Goal: Use online tool/utility: Utilize a website feature to perform a specific function

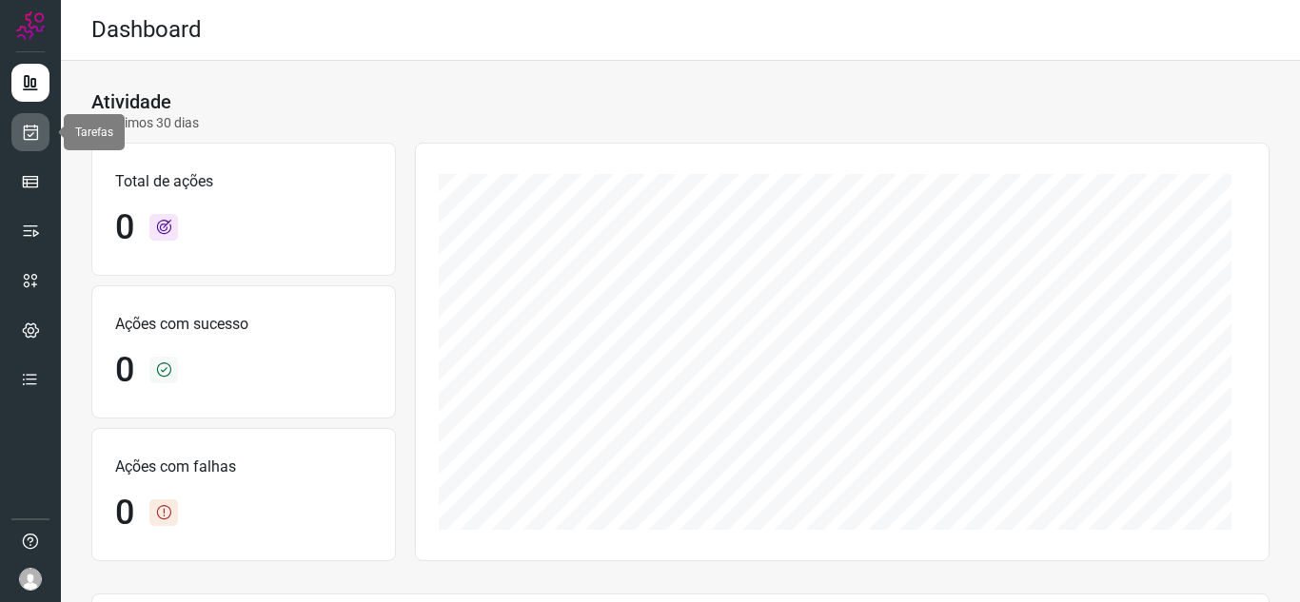
click at [37, 128] on icon at bounding box center [31, 132] width 20 height 19
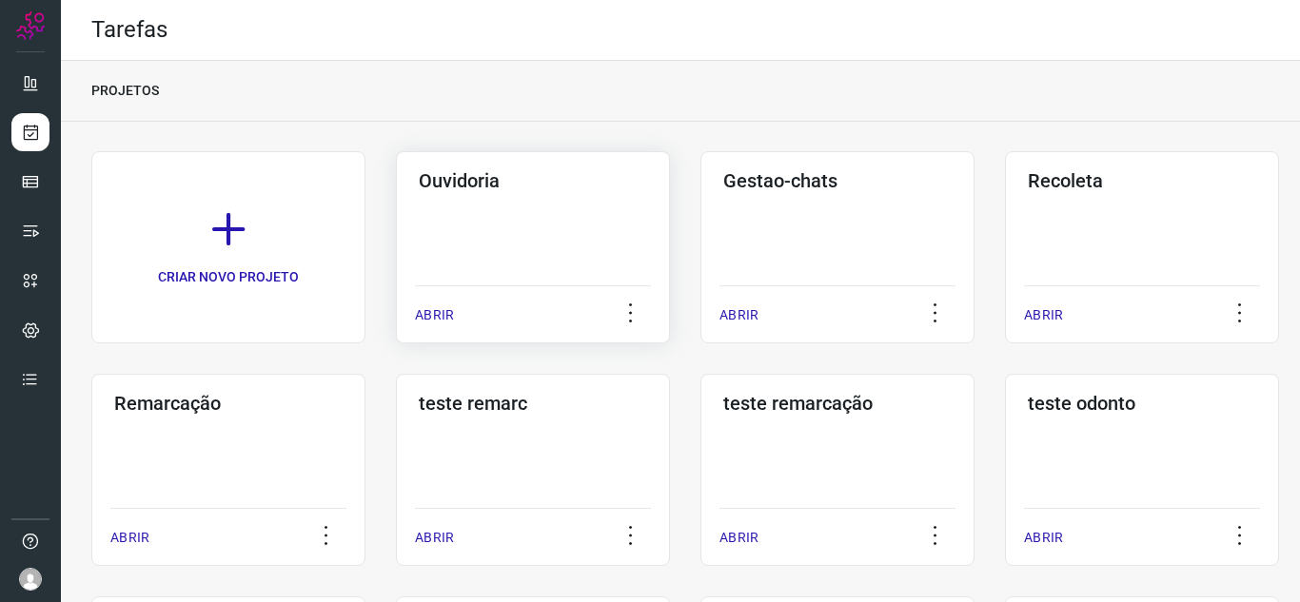
click at [448, 310] on p "ABRIR" at bounding box center [434, 315] width 39 height 20
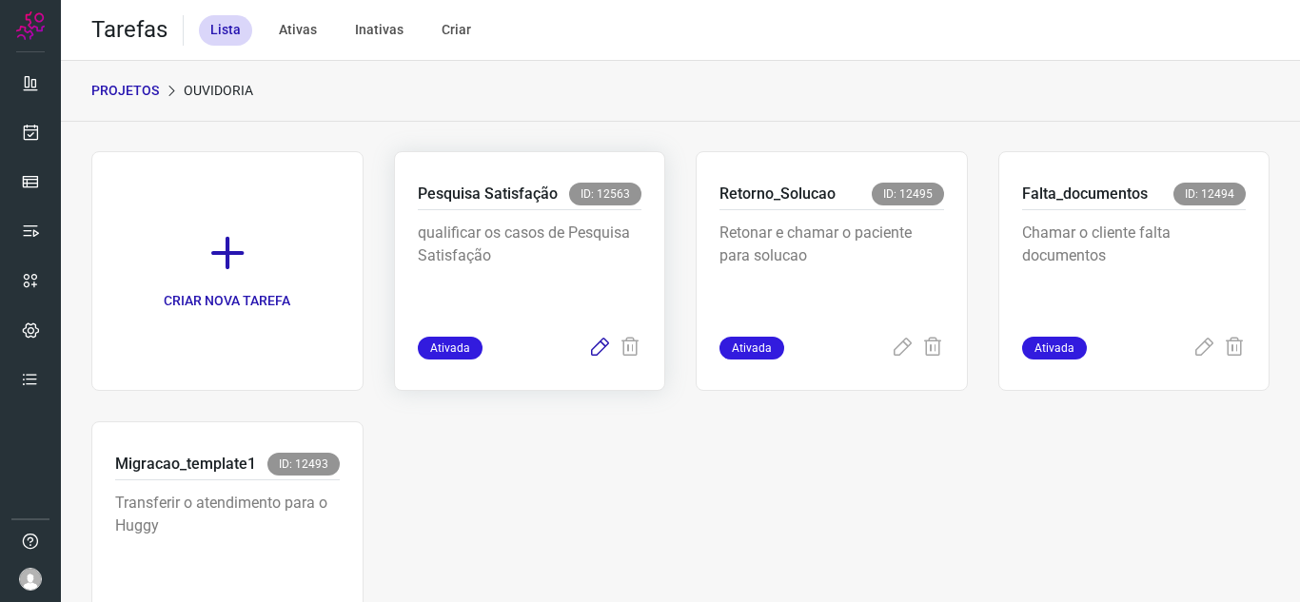
click at [588, 348] on icon at bounding box center [599, 348] width 23 height 23
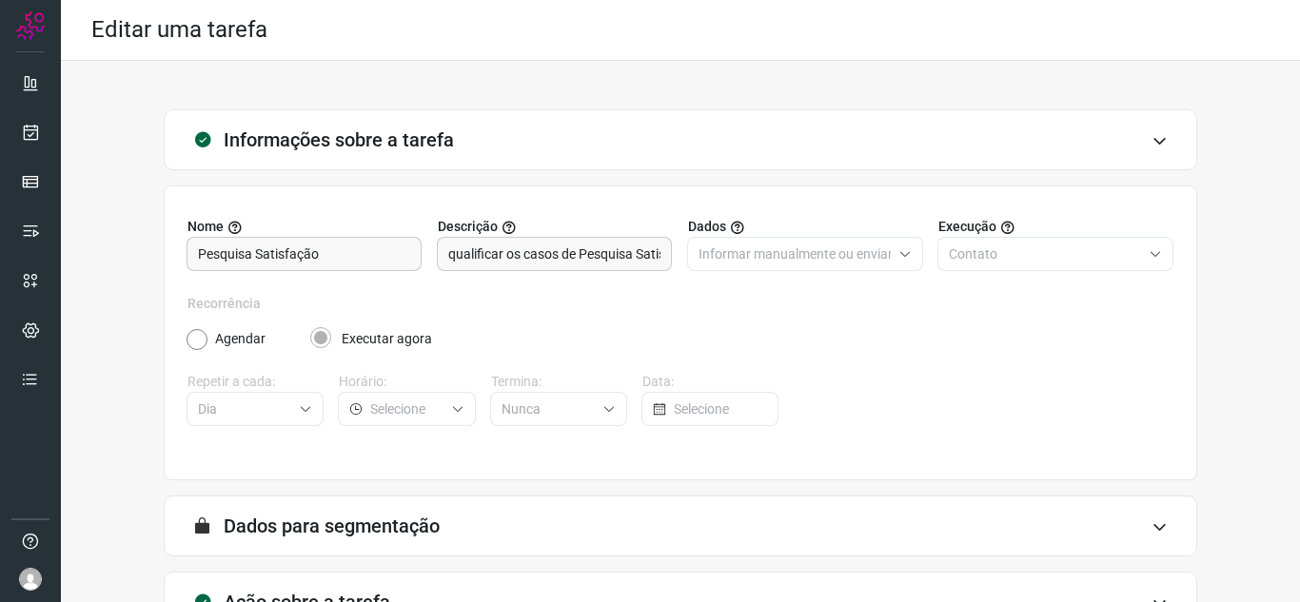
scroll to position [141, 0]
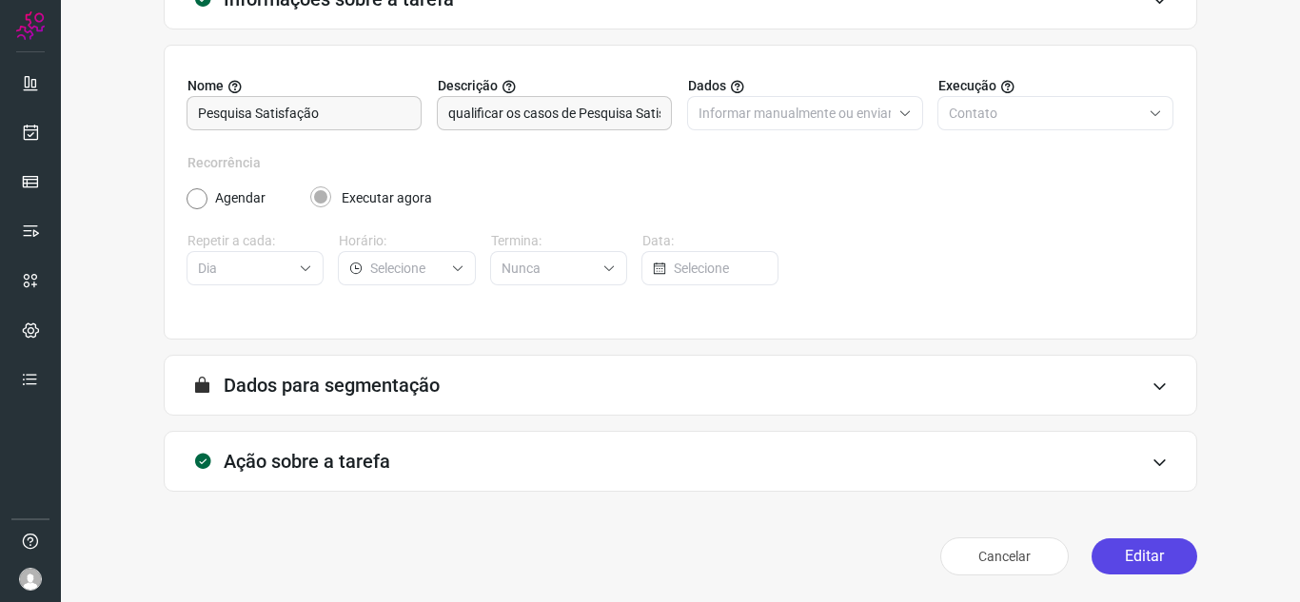
click at [1163, 546] on button "Editar" at bounding box center [1145, 557] width 106 height 36
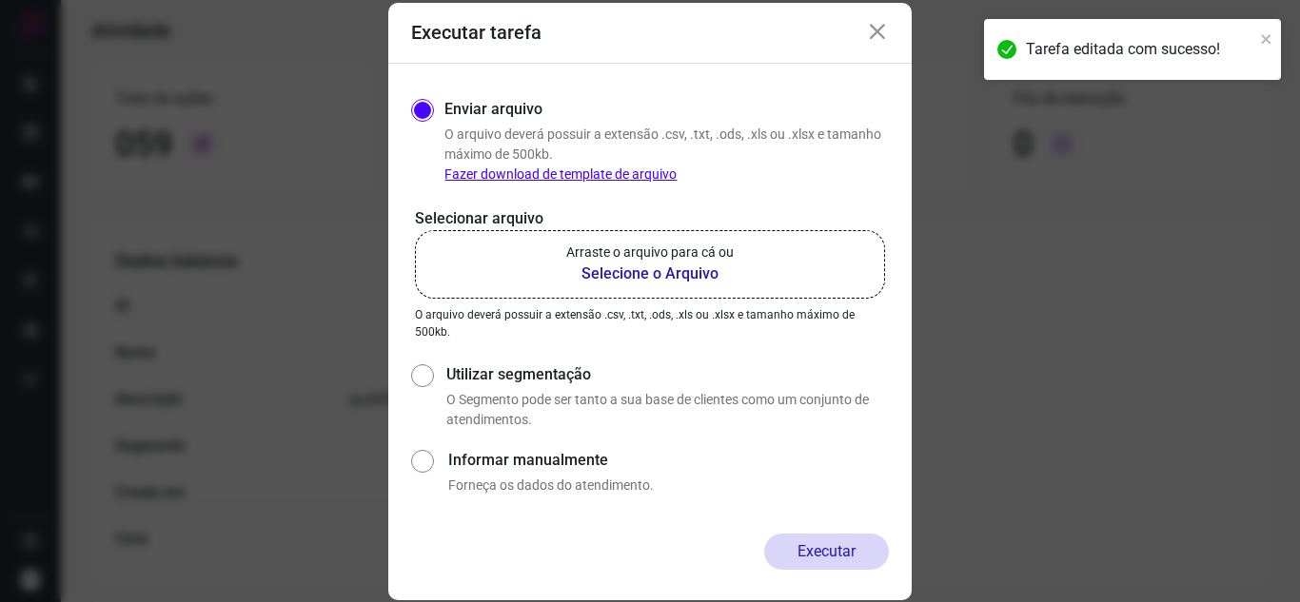
click at [651, 281] on b "Selecione o Arquivo" at bounding box center [649, 274] width 167 height 23
click at [0, 0] on input "Arraste o arquivo para cá ou Selecione o Arquivo" at bounding box center [0, 0] width 0 height 0
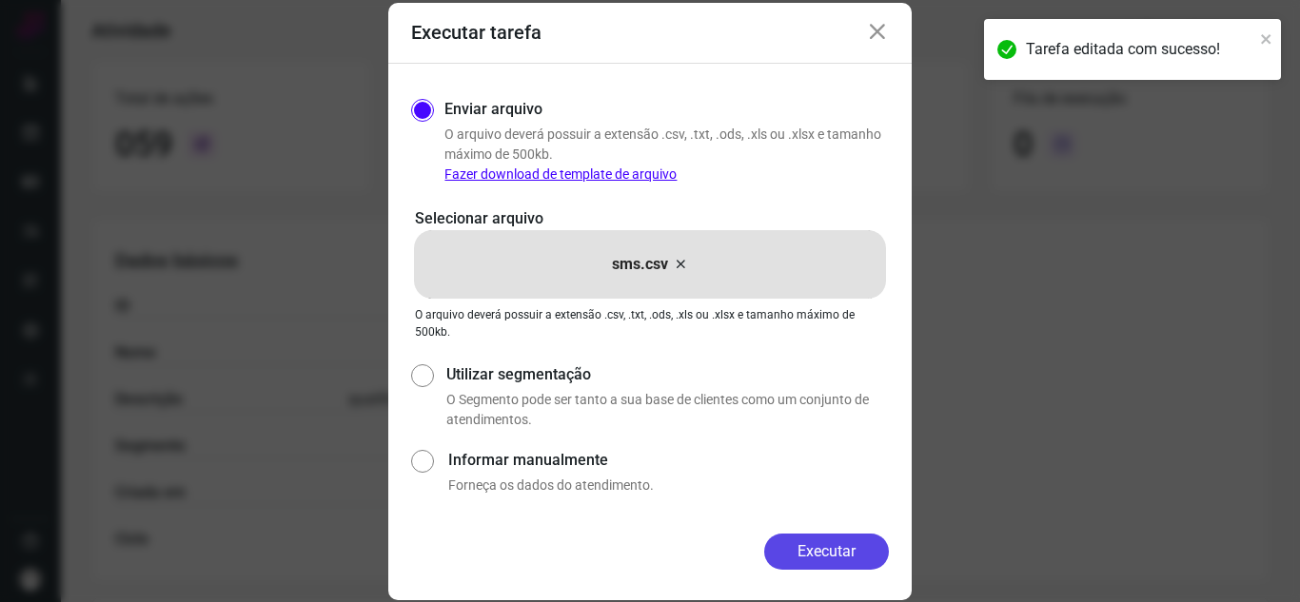
click at [798, 561] on button "Executar" at bounding box center [826, 552] width 125 height 36
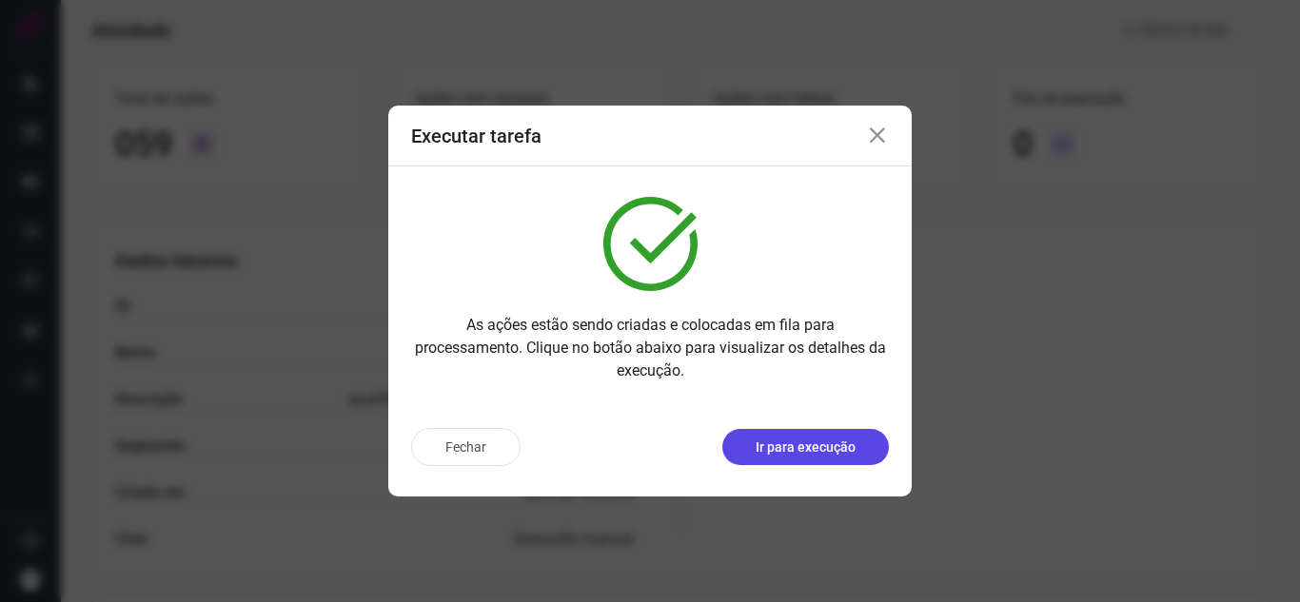
click at [802, 443] on p "Ir para execução" at bounding box center [806, 448] width 100 height 20
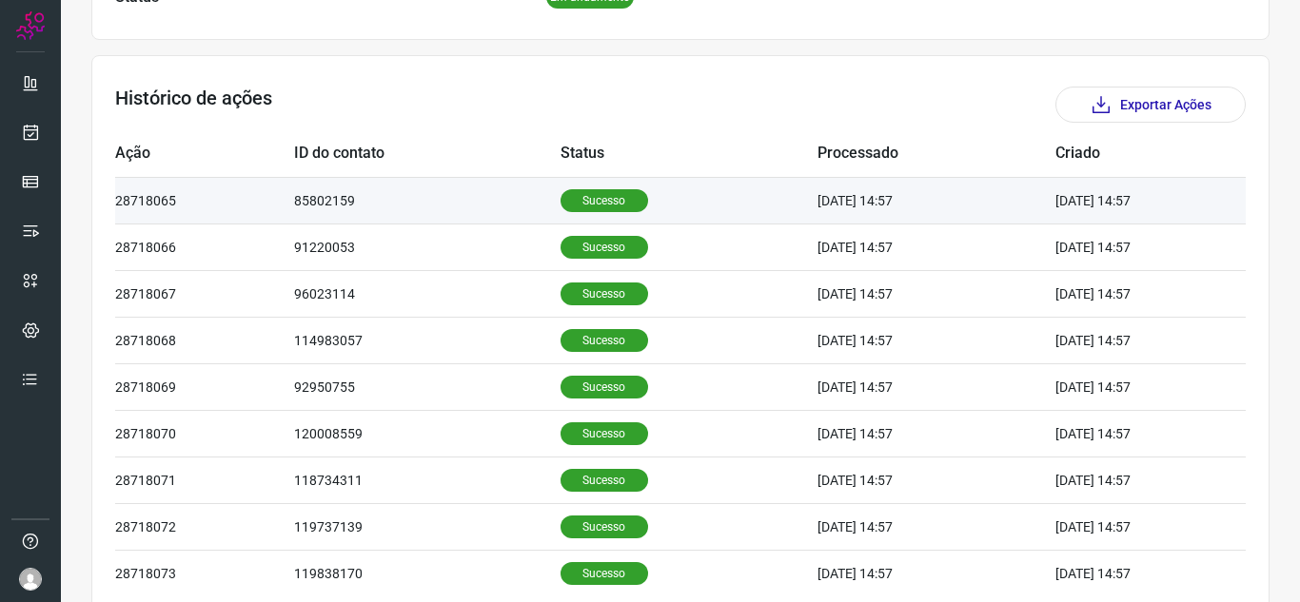
scroll to position [222, 0]
